Goal: Check status

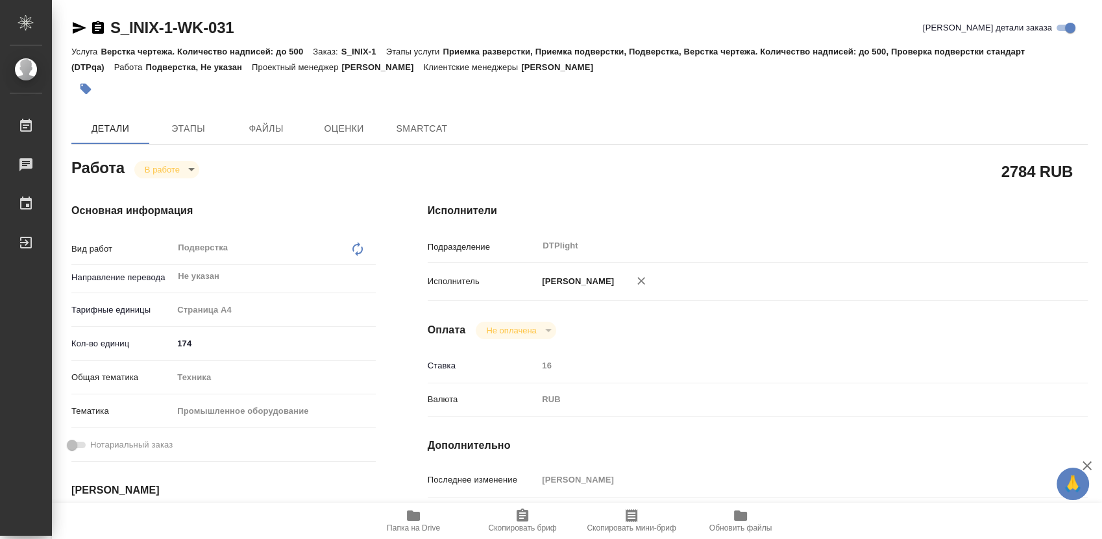
type textarea "x"
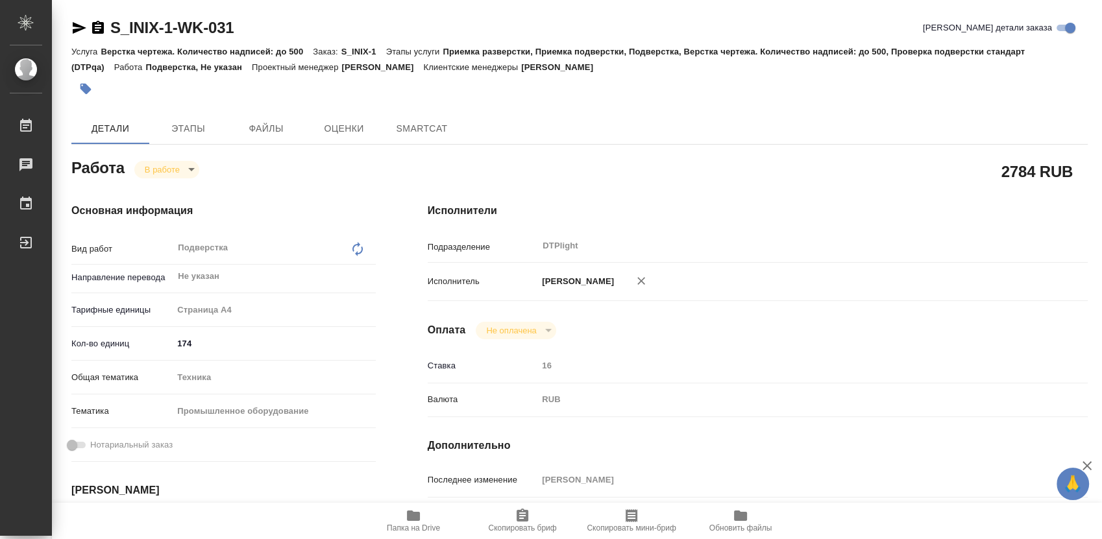
type textarea "x"
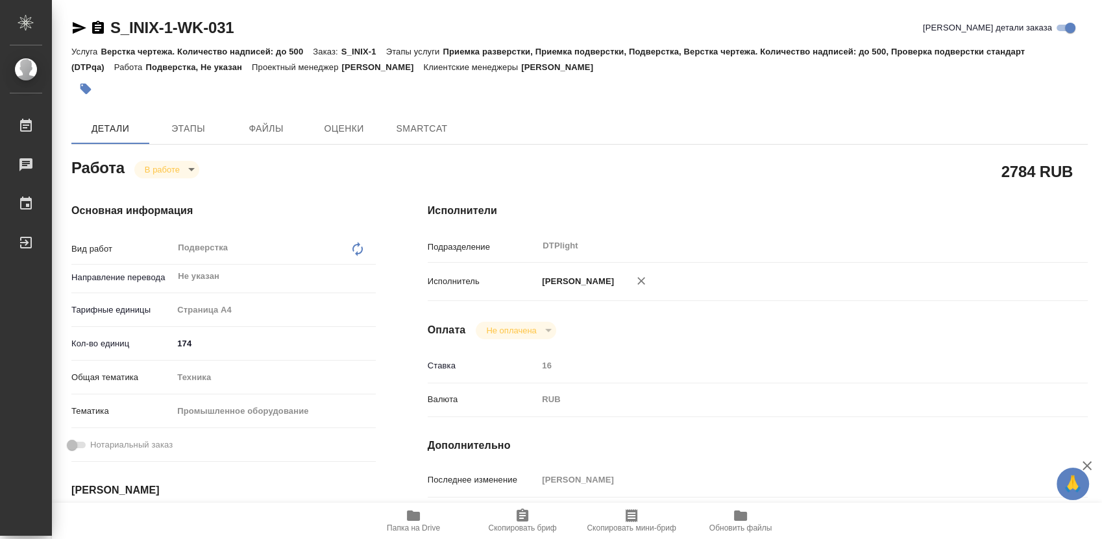
type textarea "x"
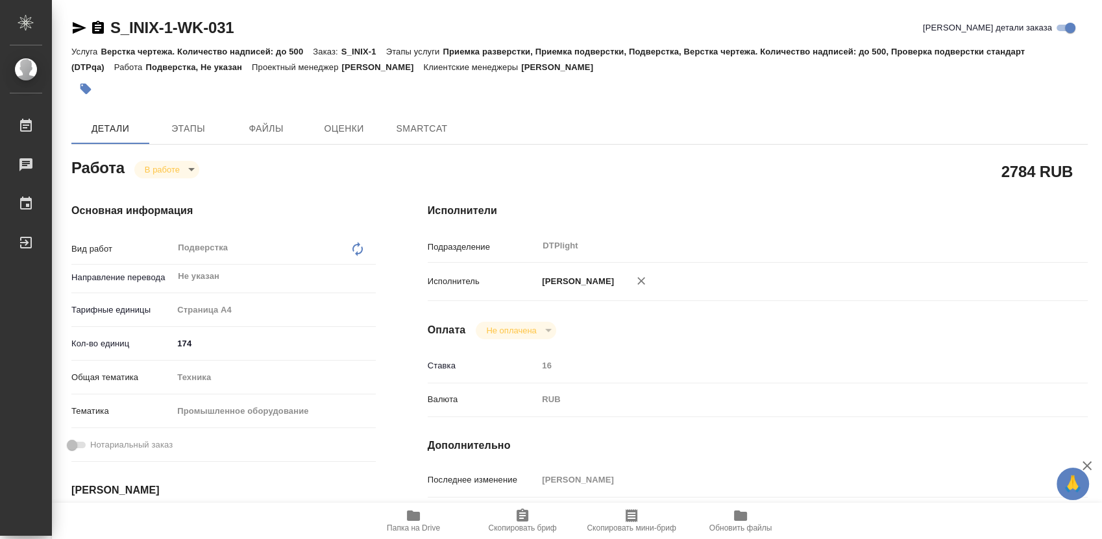
type textarea "x"
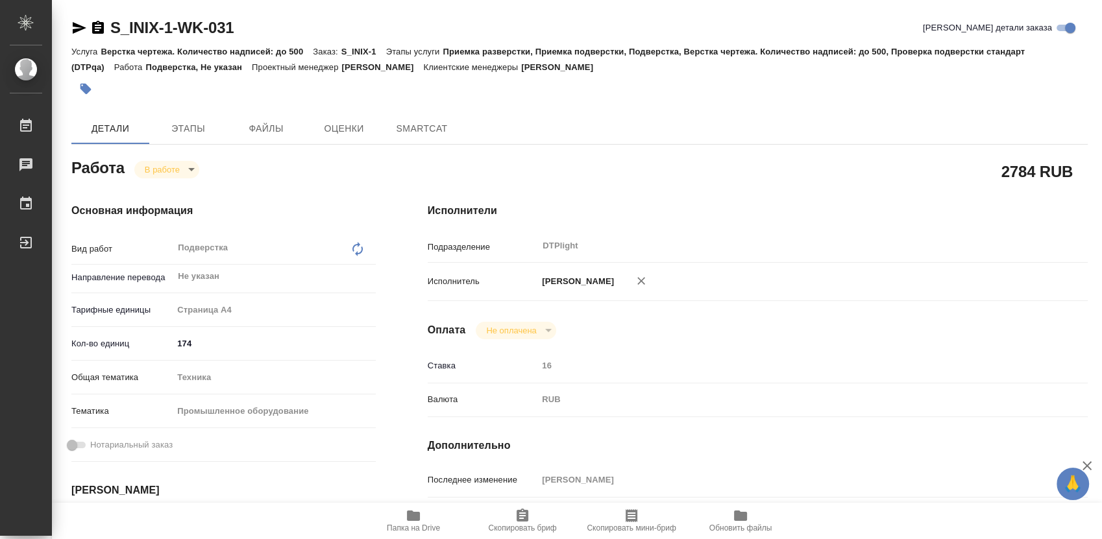
type textarea "x"
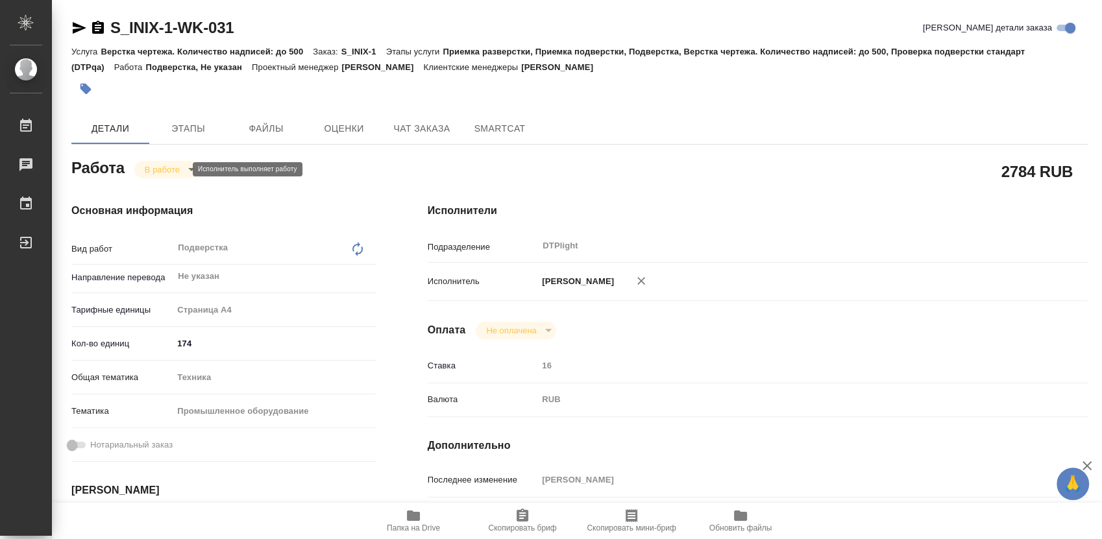
click at [175, 173] on body "🙏 .cls-1 fill:#fff; AWATERA Работы Чаты График Выйти S_INIX-1-WK-031 Кратко дет…" at bounding box center [551, 269] width 1102 height 539
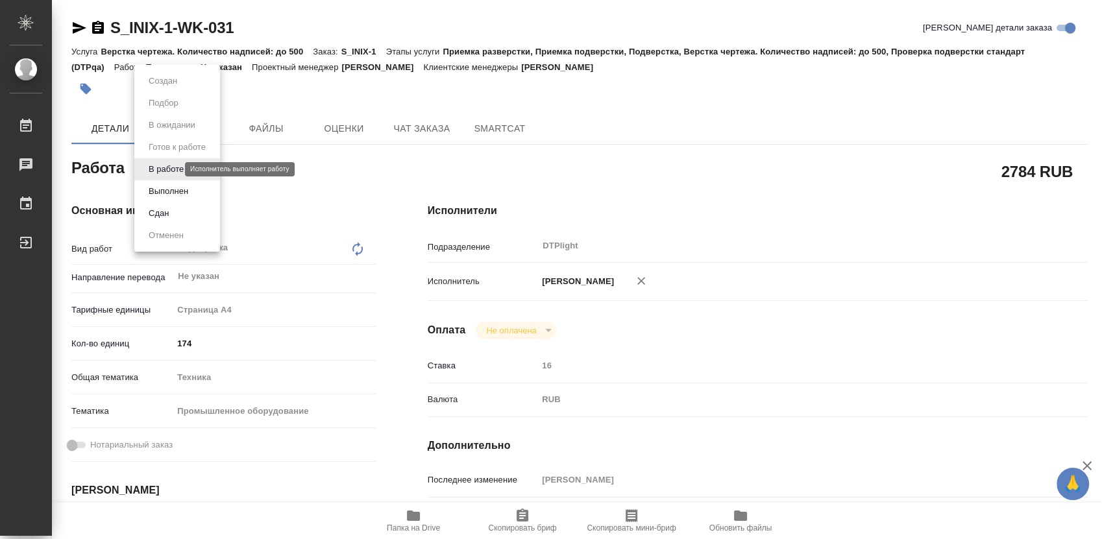
type textarea "x"
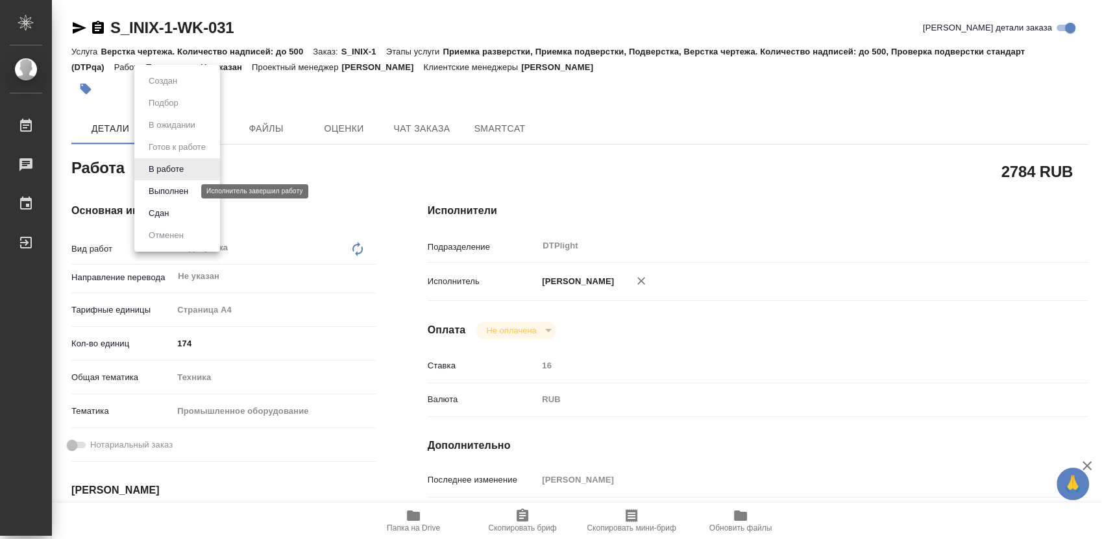
click at [176, 190] on button "Выполнен" at bounding box center [168, 191] width 47 height 14
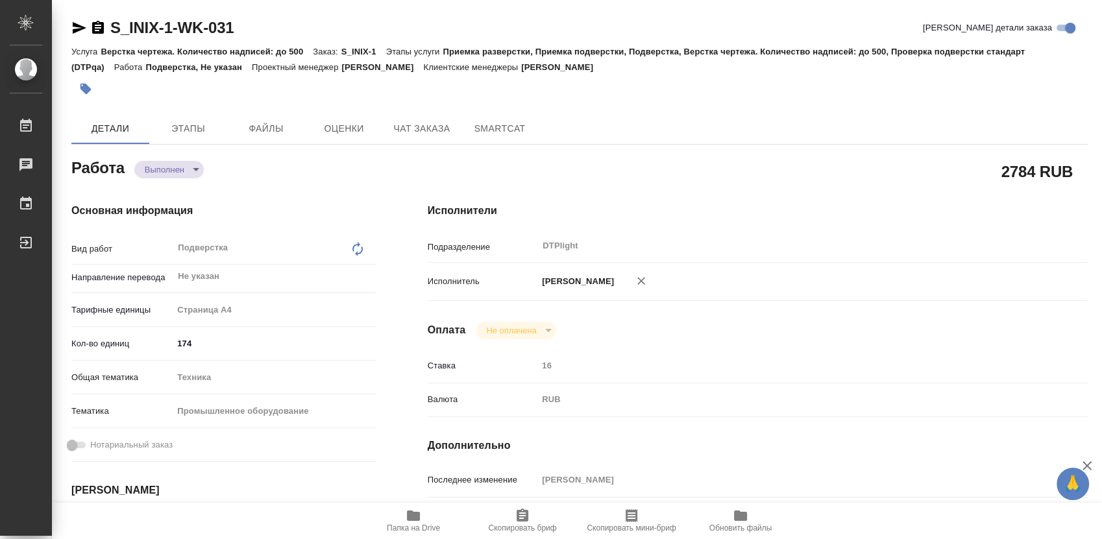
type textarea "x"
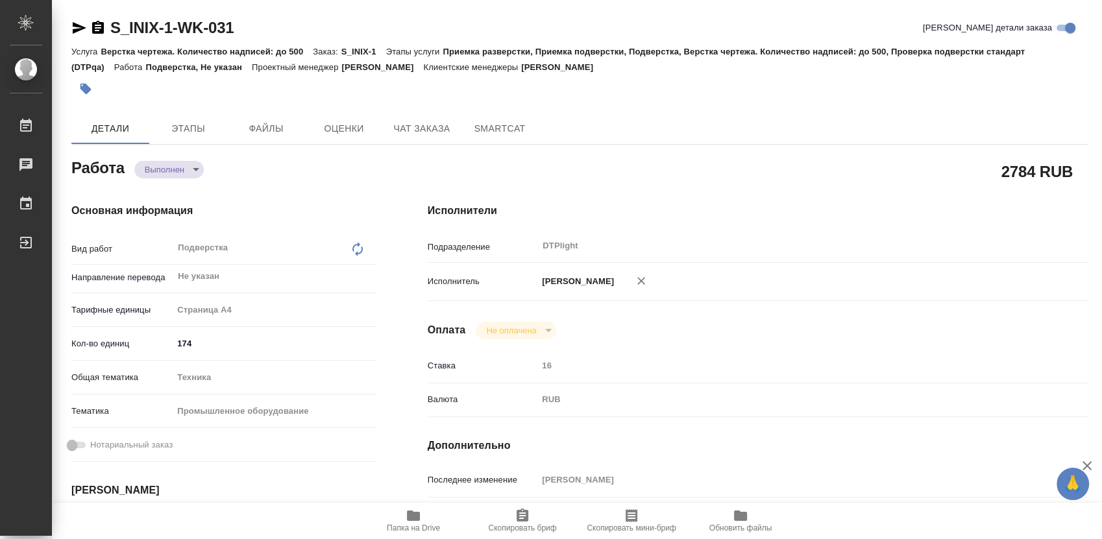
type textarea "x"
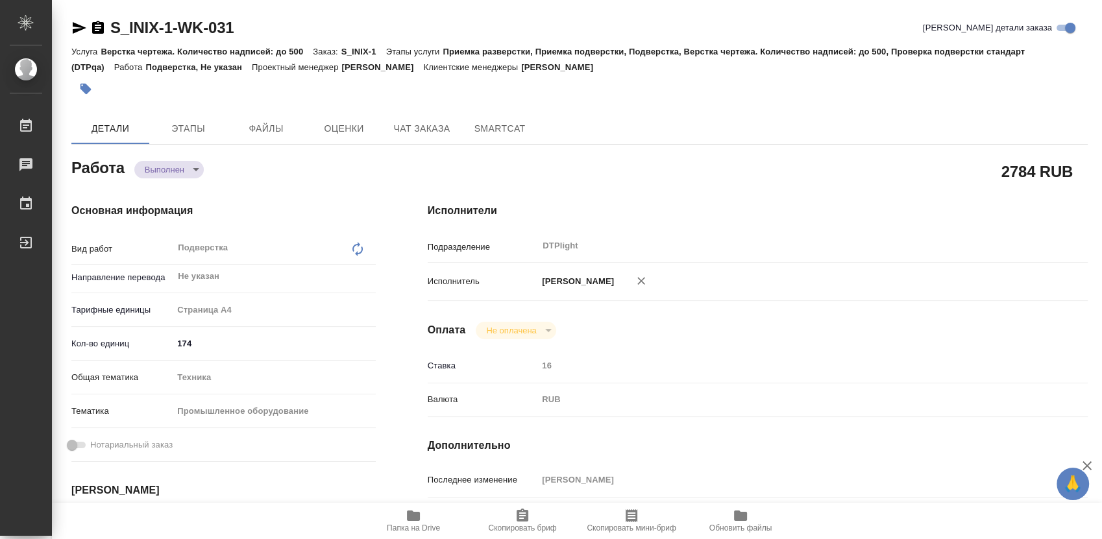
type textarea "x"
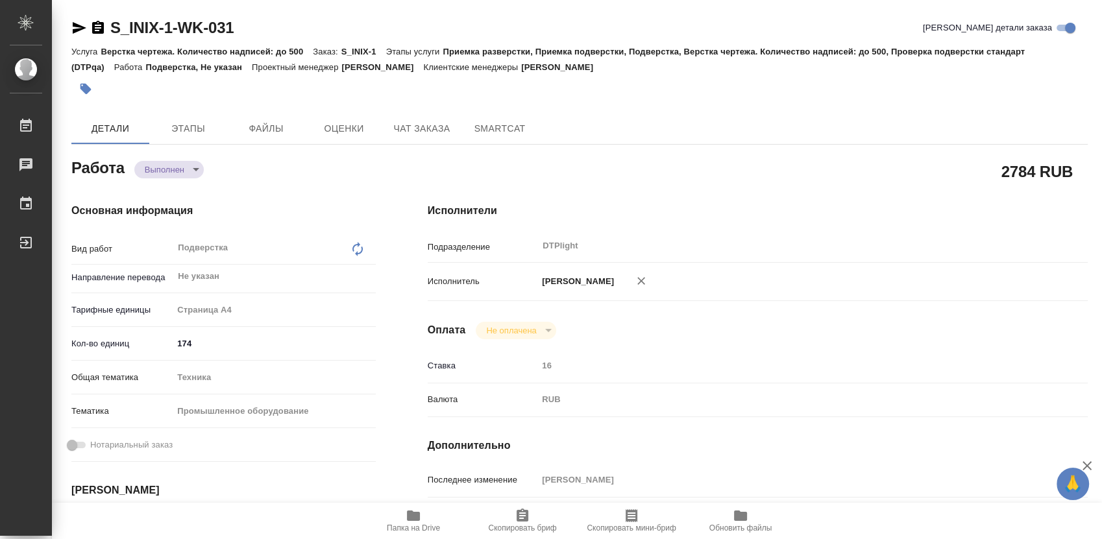
scroll to position [567, 0]
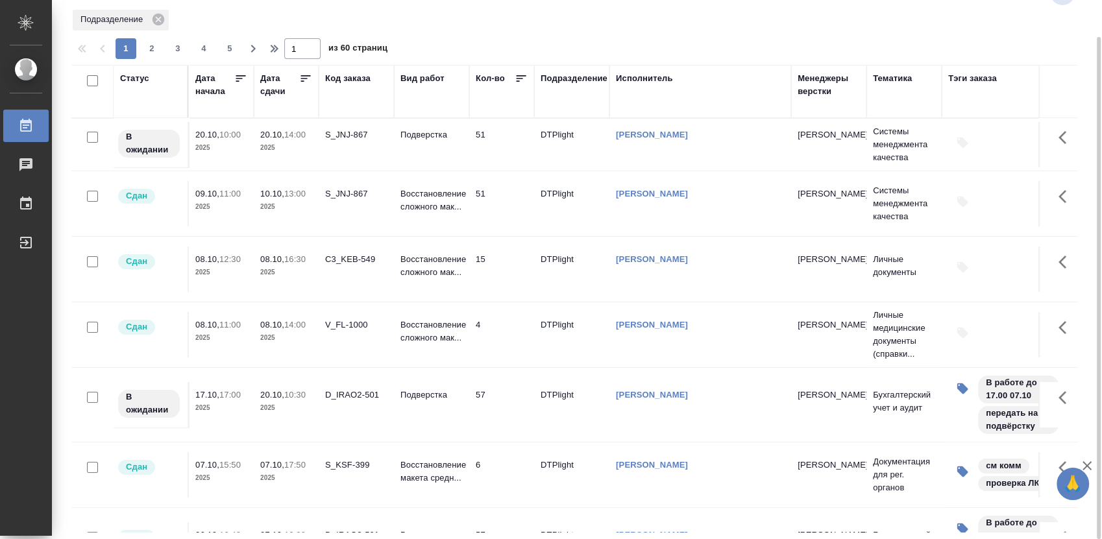
click at [137, 75] on div "Статус" at bounding box center [134, 78] width 29 height 13
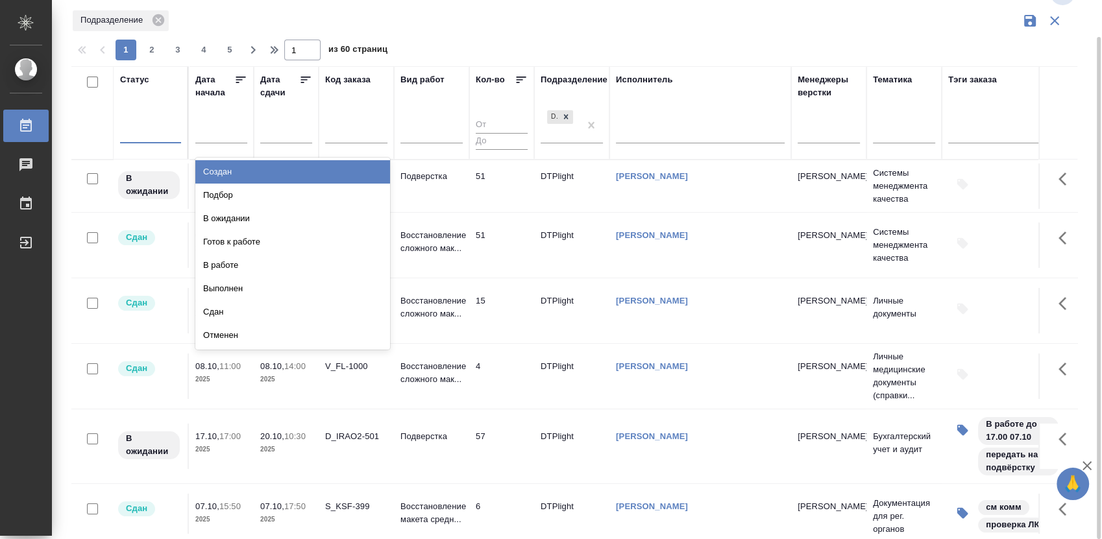
click at [158, 140] on div at bounding box center [150, 131] width 61 height 25
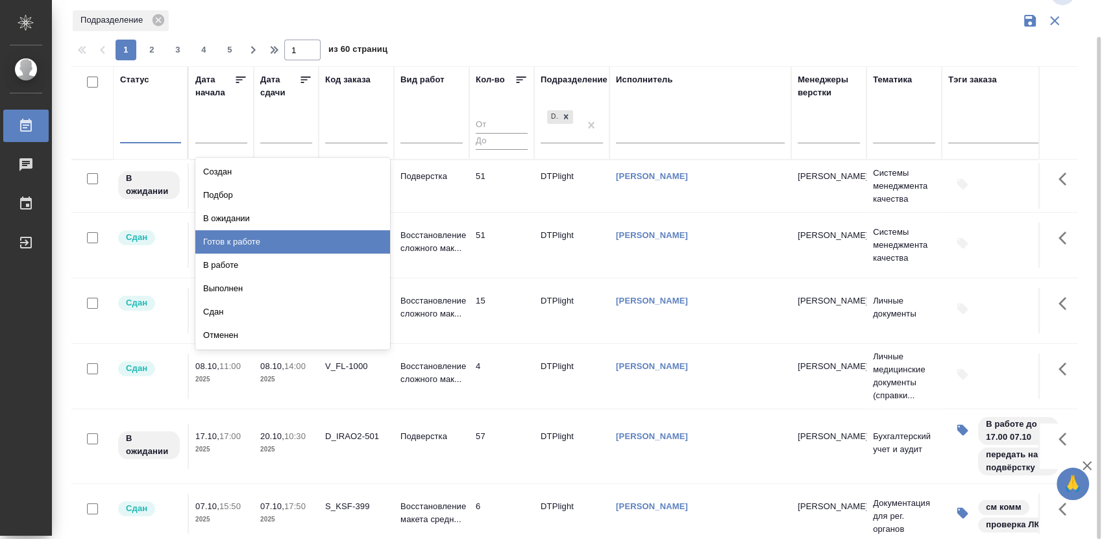
click at [263, 243] on div "Готов к работе" at bounding box center [292, 241] width 195 height 23
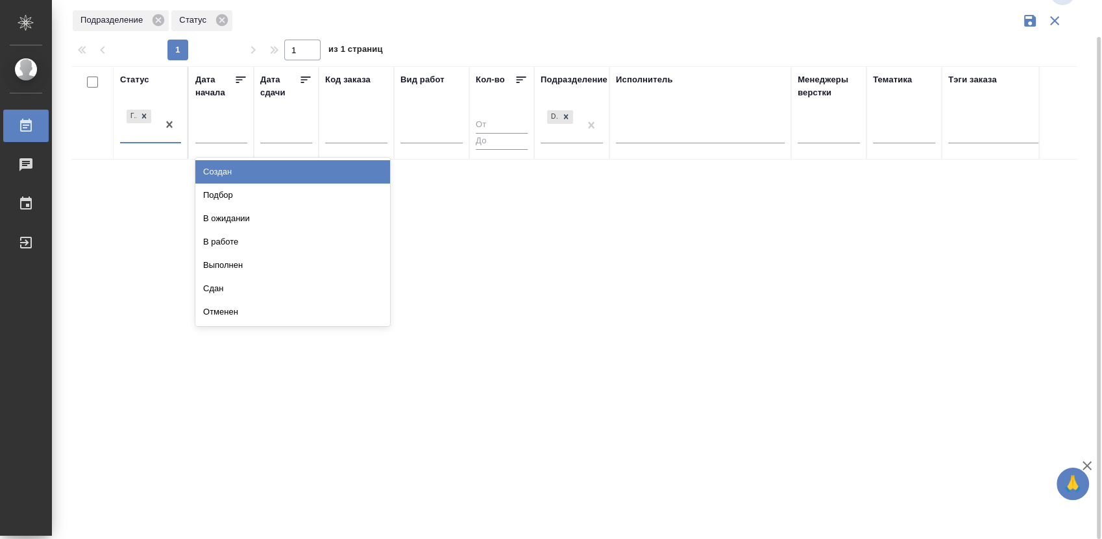
click at [156, 140] on div "Готов к работе" at bounding box center [139, 124] width 38 height 35
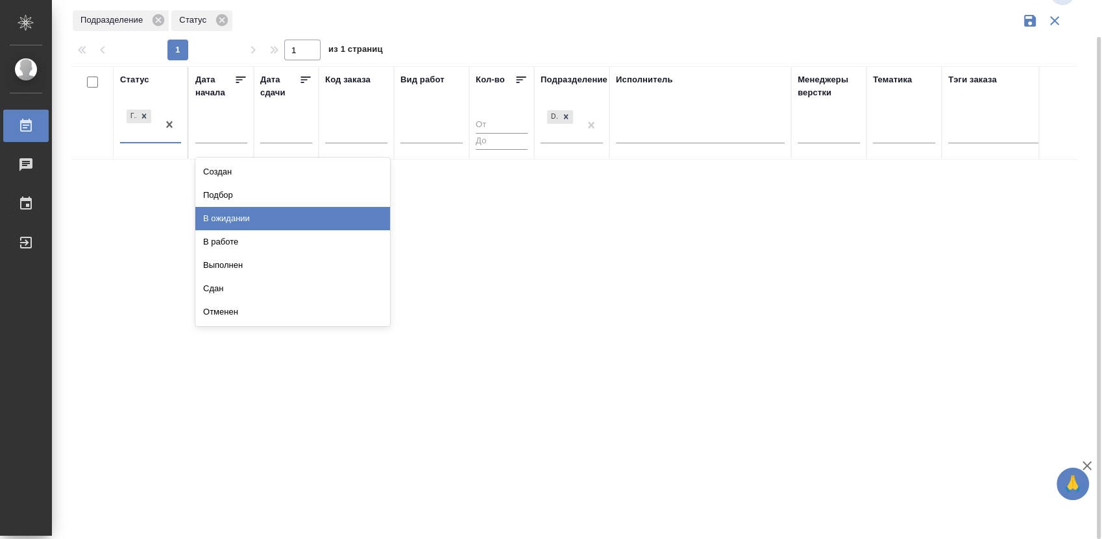
click at [229, 210] on div "В ожидании" at bounding box center [292, 218] width 195 height 23
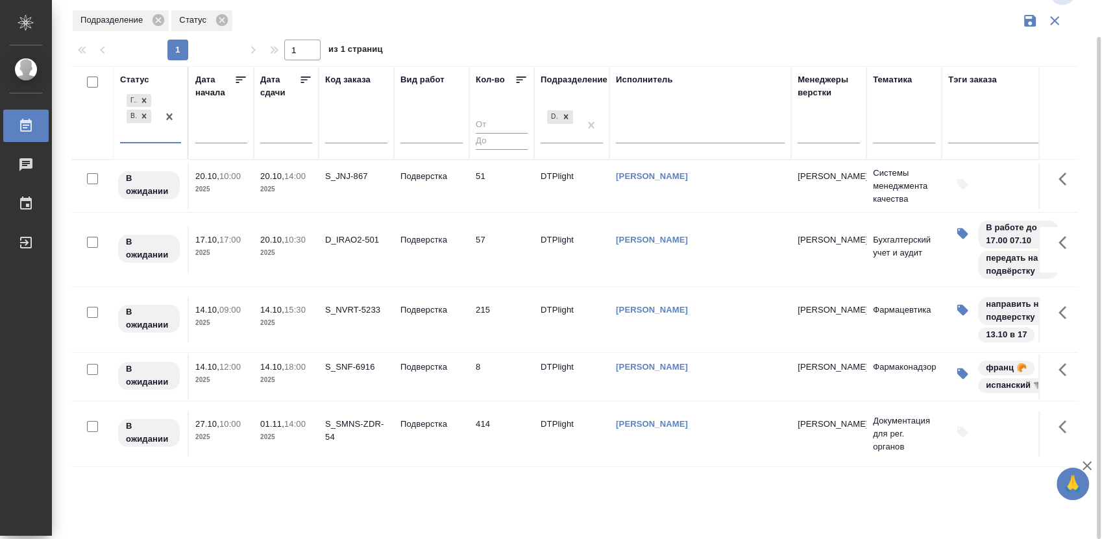
click at [154, 139] on div "Готов к работе В ожидании" at bounding box center [139, 116] width 38 height 51
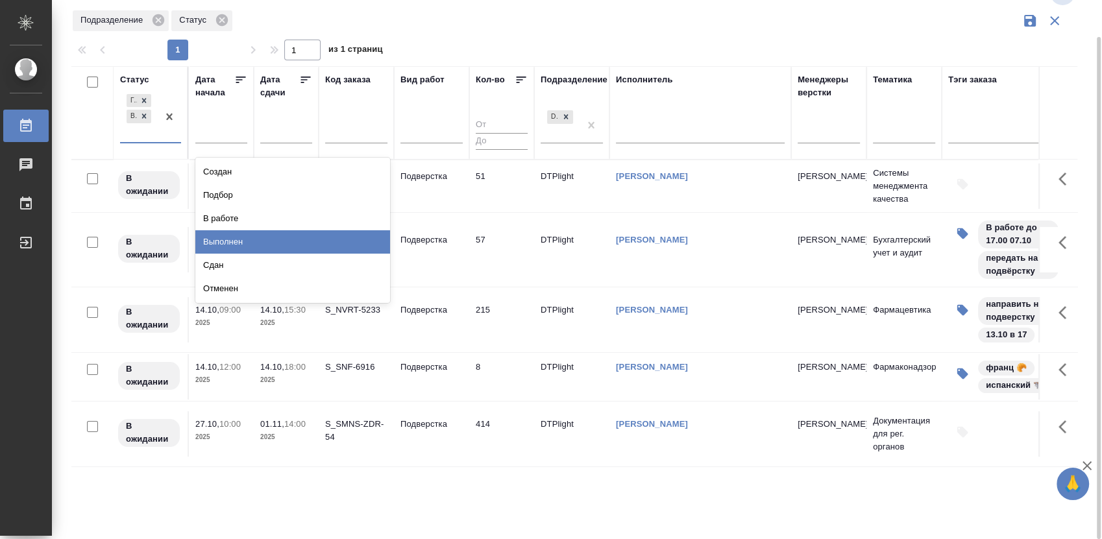
click at [252, 241] on div "Выполнен" at bounding box center [292, 241] width 195 height 23
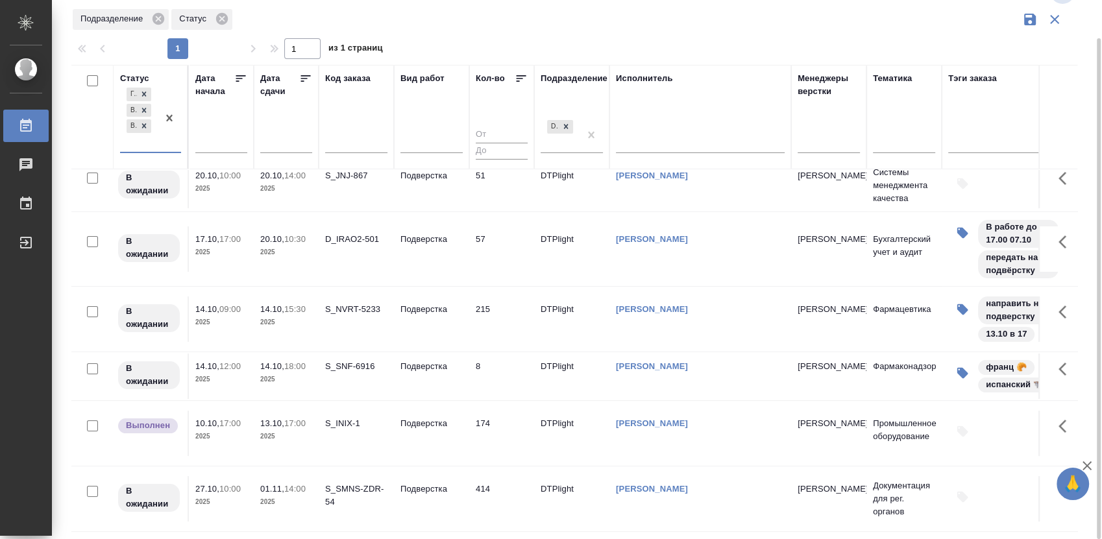
scroll to position [33, 0]
